Goal: Transaction & Acquisition: Purchase product/service

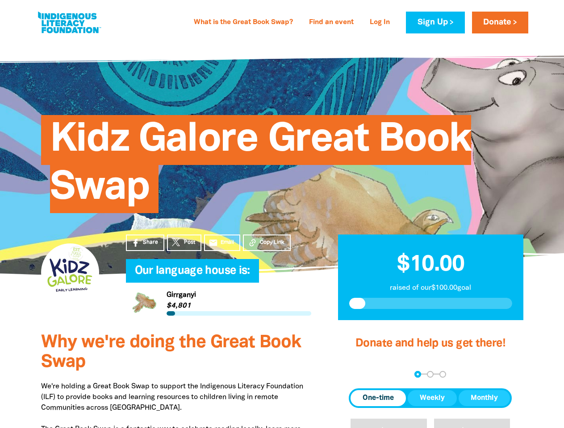
click at [282, 214] on div "Kidz Galore Great Book Swap" at bounding box center [282, 157] width 509 height 181
click at [266, 243] on span "Copy Link" at bounding box center [272, 243] width 25 height 8
click at [361, 374] on div "arrow_back Back Step 1 Step 2 Step 3" at bounding box center [430, 374] width 163 height 7
click at [417, 374] on div "Navigate to step 1 of 3 to enter your donation amount" at bounding box center [417, 375] width 2 height 2
click at [378, 399] on span "One-time" at bounding box center [377, 398] width 31 height 11
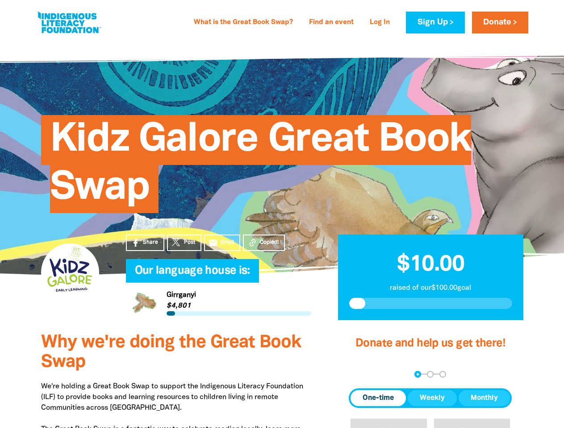
click at [432, 399] on span "Weekly" at bounding box center [432, 398] width 25 height 11
click at [484, 399] on span "Monthly" at bounding box center [483, 398] width 27 height 11
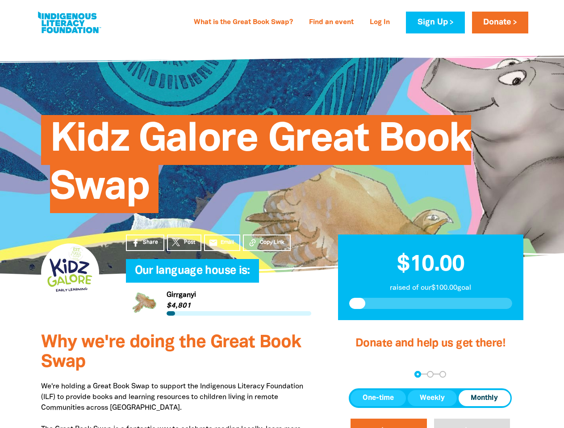
click at [388, 424] on button "$20" at bounding box center [388, 434] width 76 height 31
